Goal: Check status: Check status

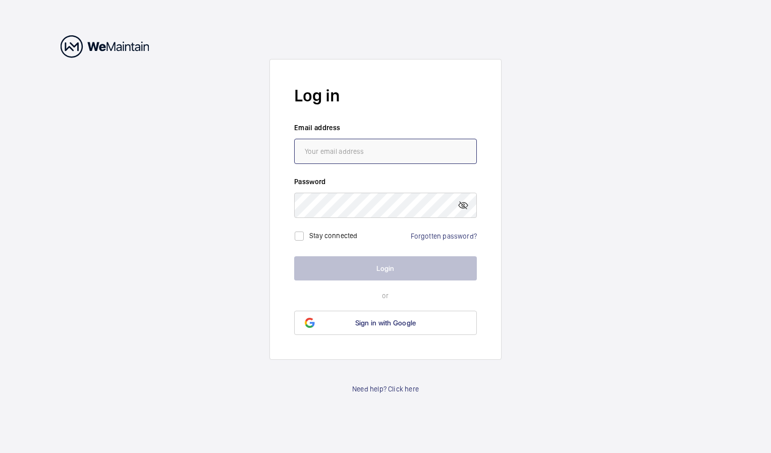
type input "[EMAIL_ADDRESS][DOMAIN_NAME]"
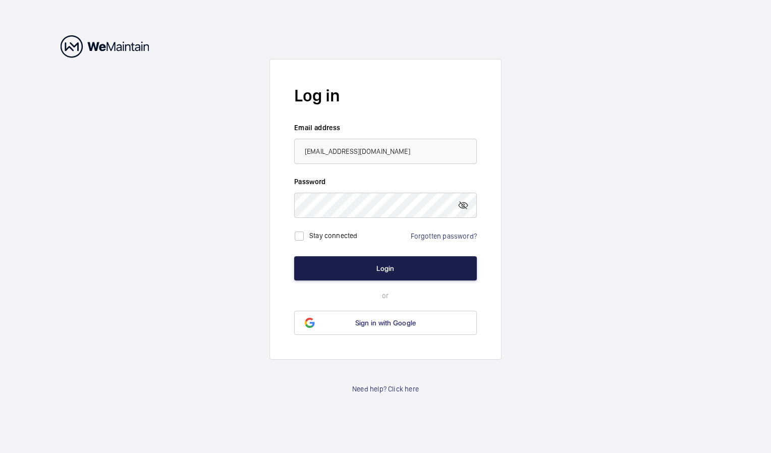
click at [385, 270] on button "Login" at bounding box center [385, 268] width 183 height 24
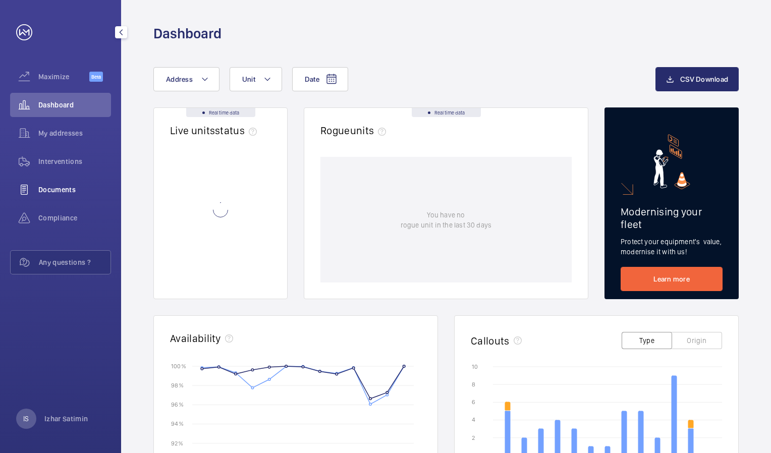
click at [61, 189] on span "Documents" at bounding box center [74, 190] width 73 height 10
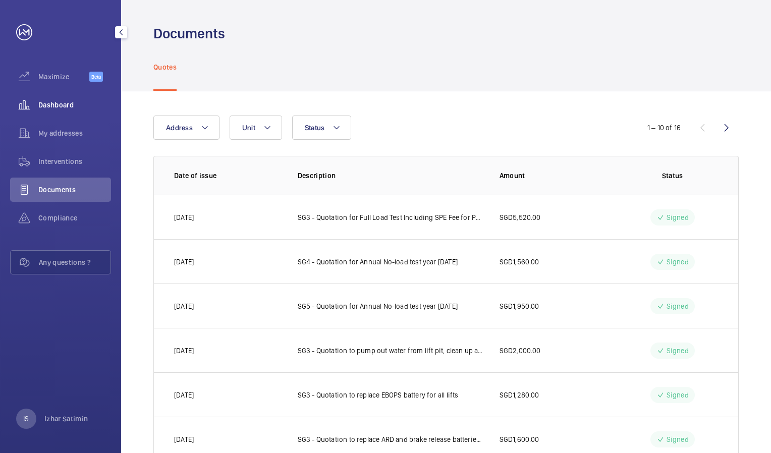
click at [64, 108] on span "Dashboard" at bounding box center [74, 105] width 73 height 10
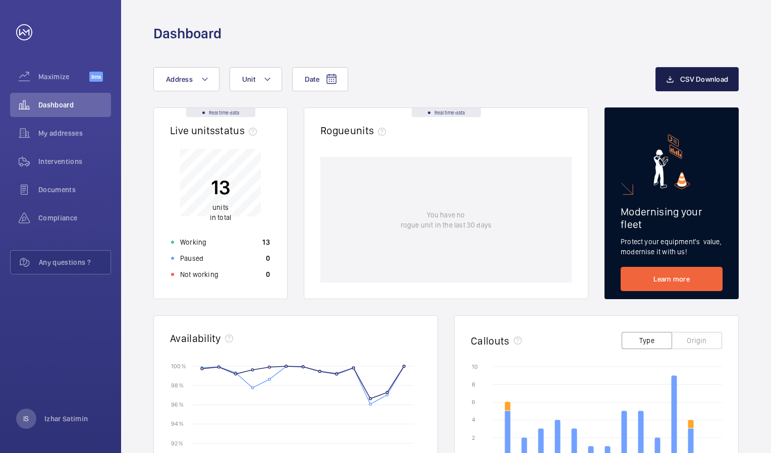
click at [675, 79] on button "CSV Download" at bounding box center [696, 79] width 83 height 24
click at [81, 132] on span "My addresses" at bounding box center [74, 133] width 73 height 10
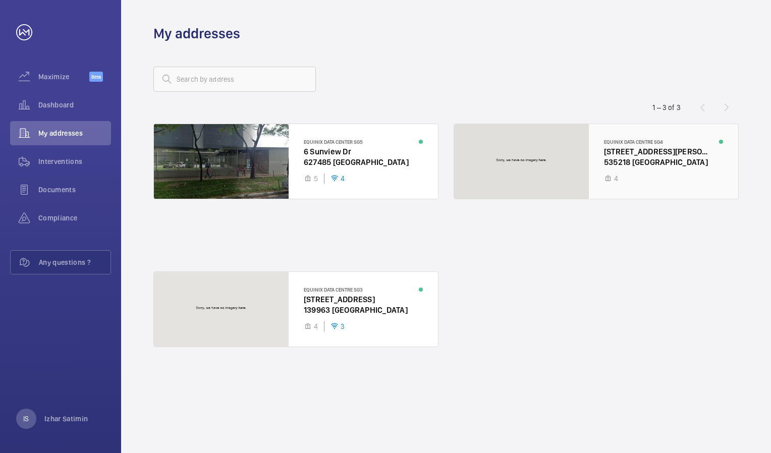
click at [634, 164] on div at bounding box center [596, 161] width 284 height 75
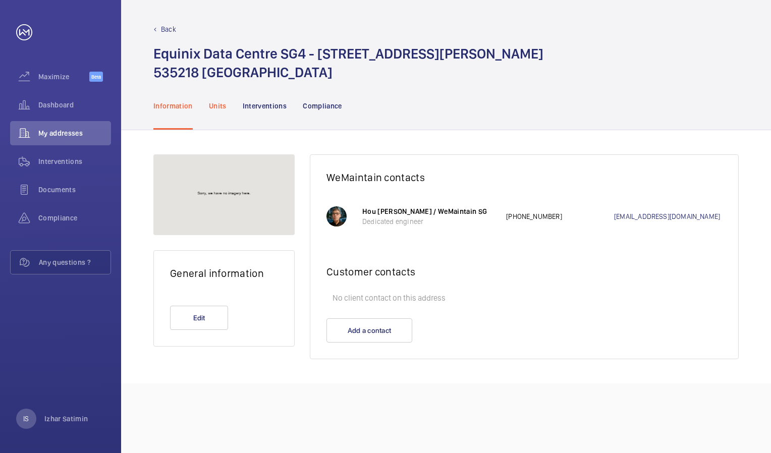
click at [218, 104] on p "Units" at bounding box center [218, 106] width 18 height 10
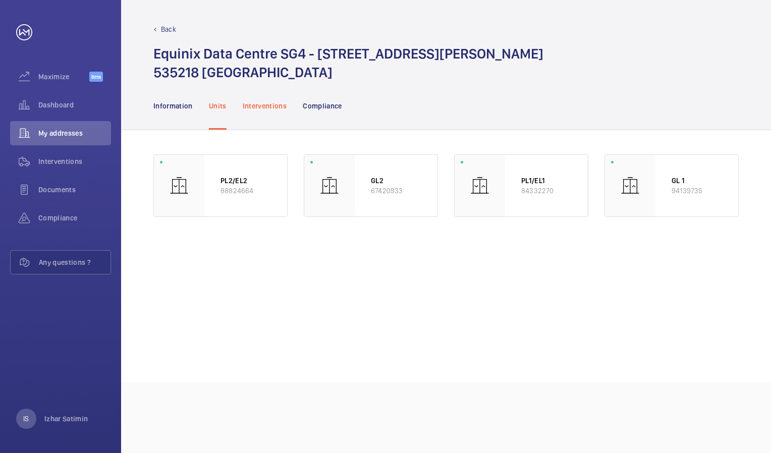
click at [254, 104] on p "Interventions" at bounding box center [265, 106] width 44 height 10
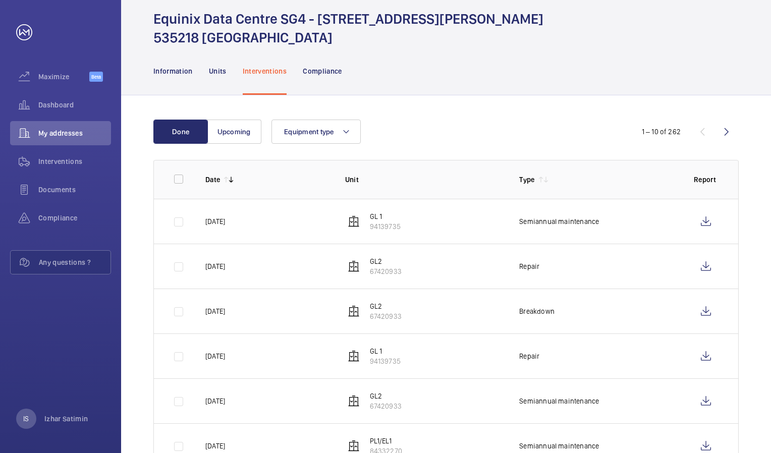
scroll to position [50, 0]
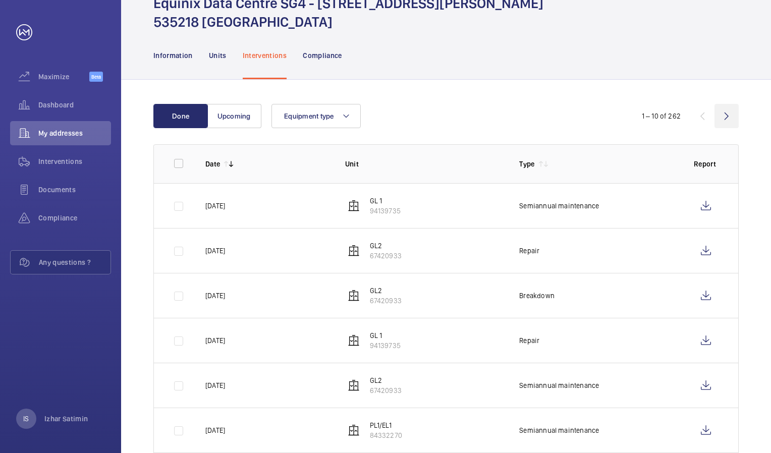
click at [725, 117] on wm-front-icon-button at bounding box center [726, 116] width 24 height 24
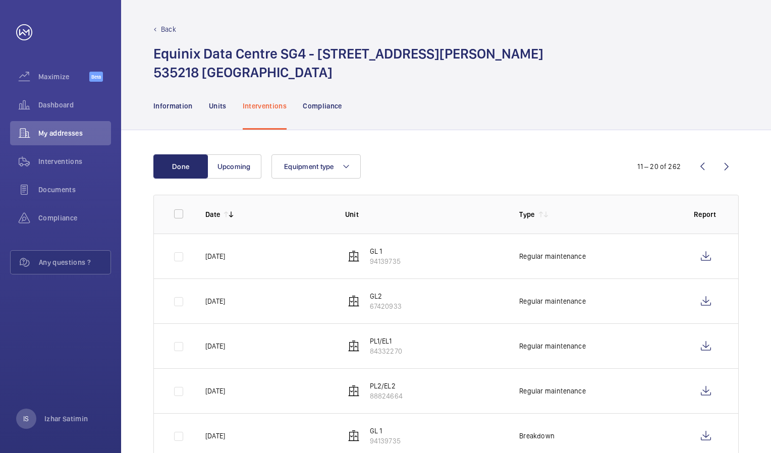
click at [686, 65] on div "Equinix Data Centre [STREET_ADDRESS][PERSON_NAME]" at bounding box center [445, 62] width 585 height 37
